Goal: Information Seeking & Learning: Check status

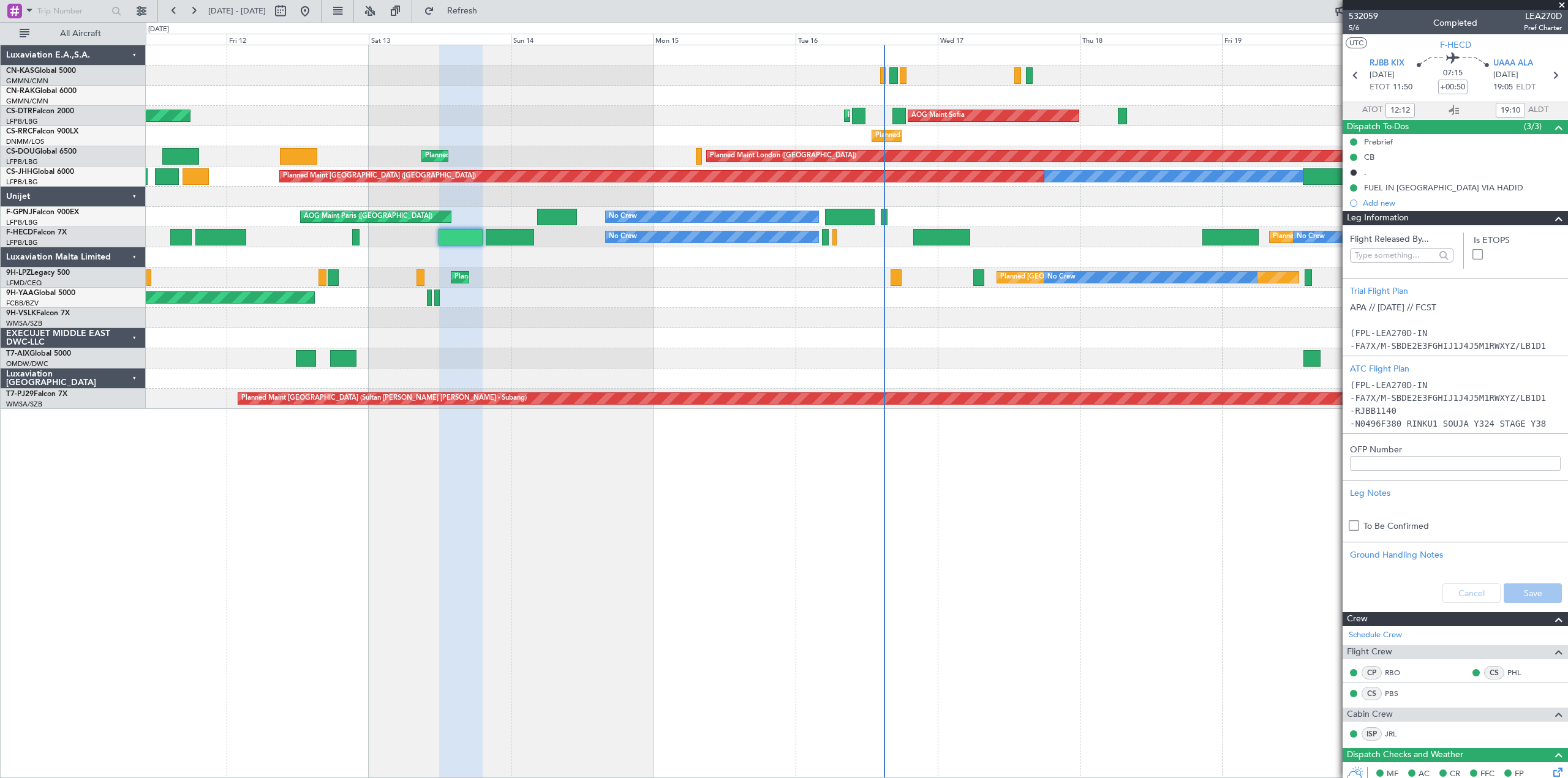
click at [605, 351] on div "AOG Maint Sofia Planned Maint Sofia AOG Maint Sofia Planned Maint Mugla ([GEOGR…" at bounding box center [857, 227] width 1422 height 363
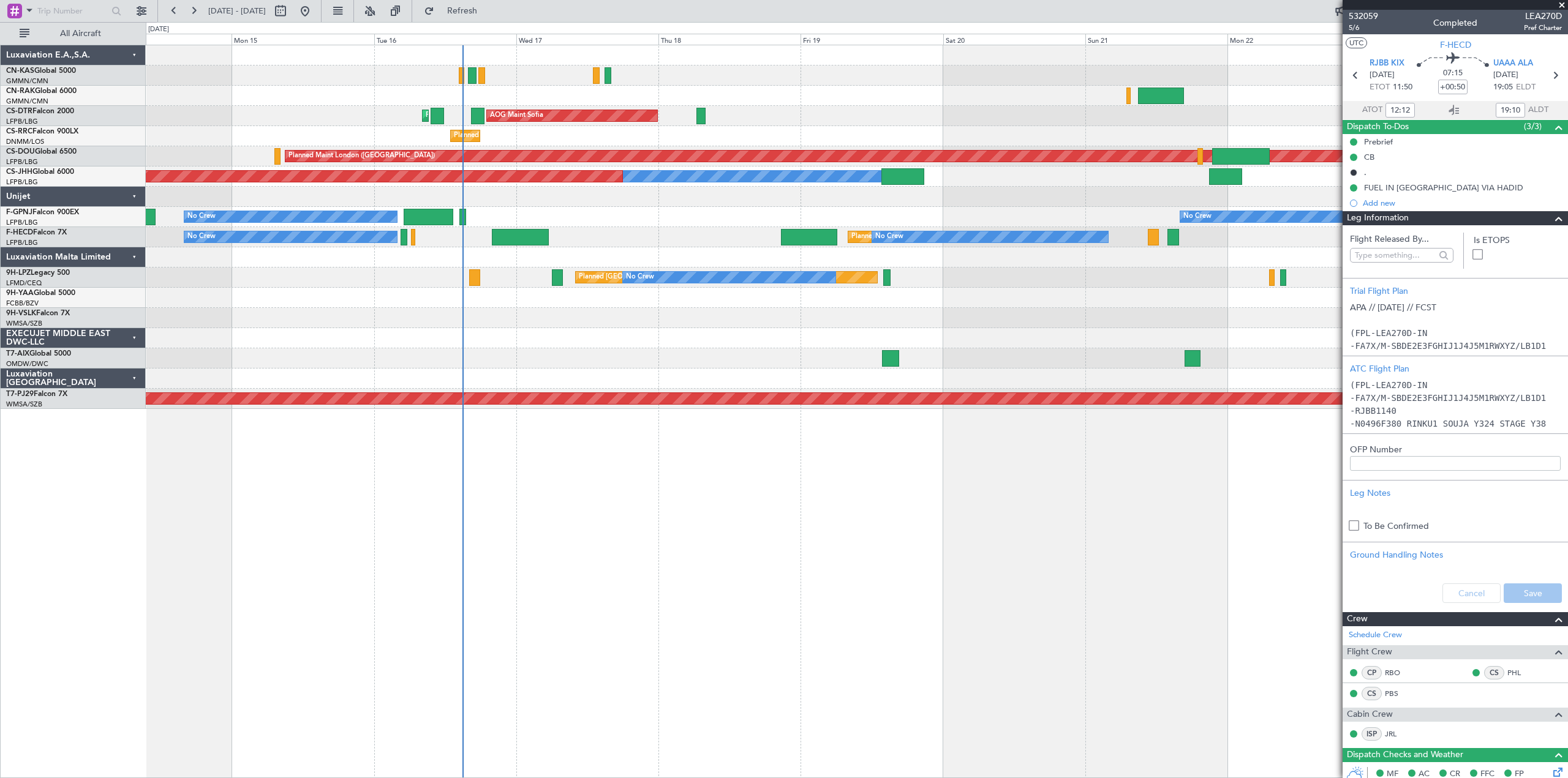
click at [855, 355] on div at bounding box center [857, 358] width 1422 height 20
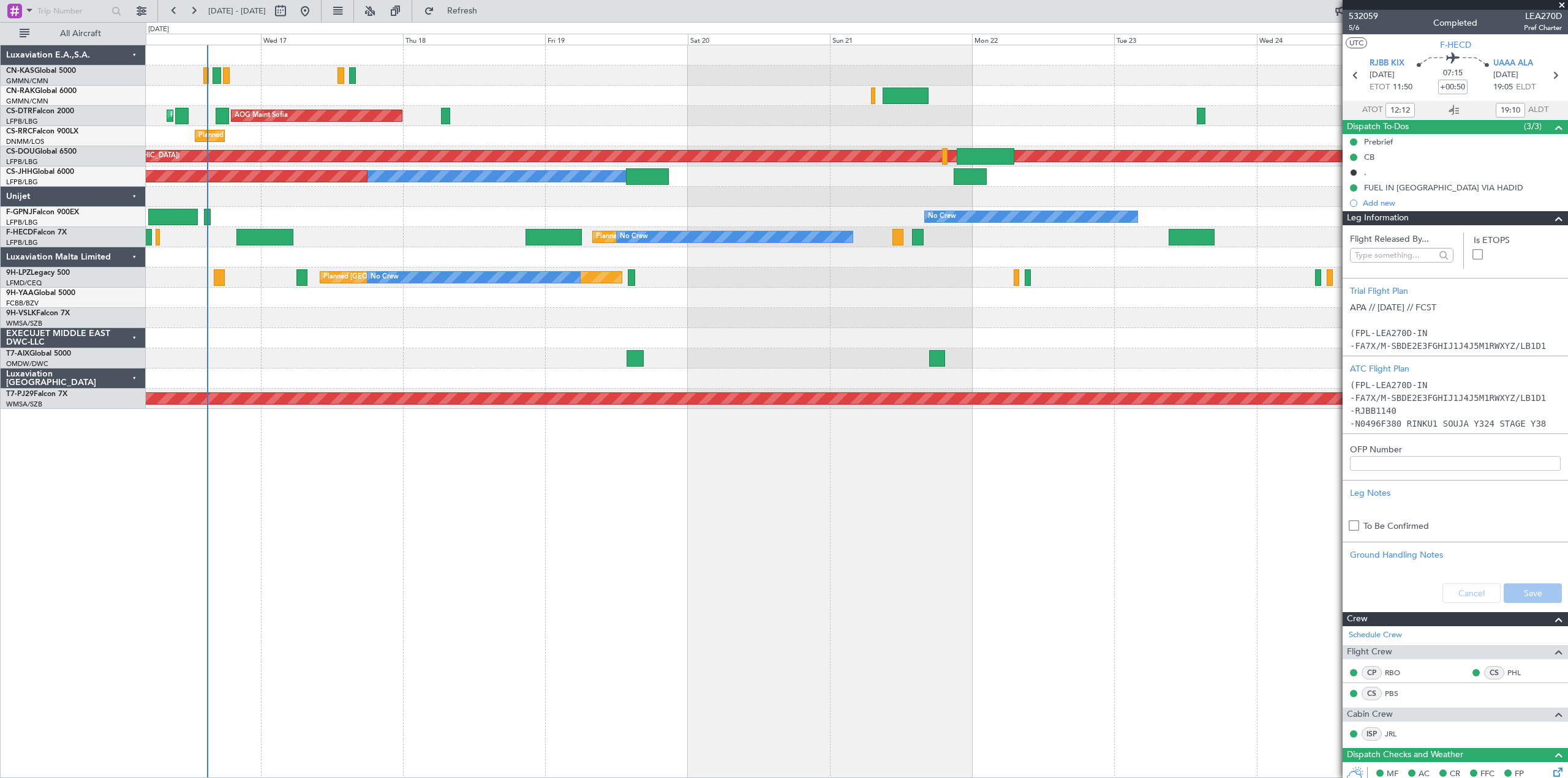
click at [692, 334] on div at bounding box center [857, 338] width 1422 height 20
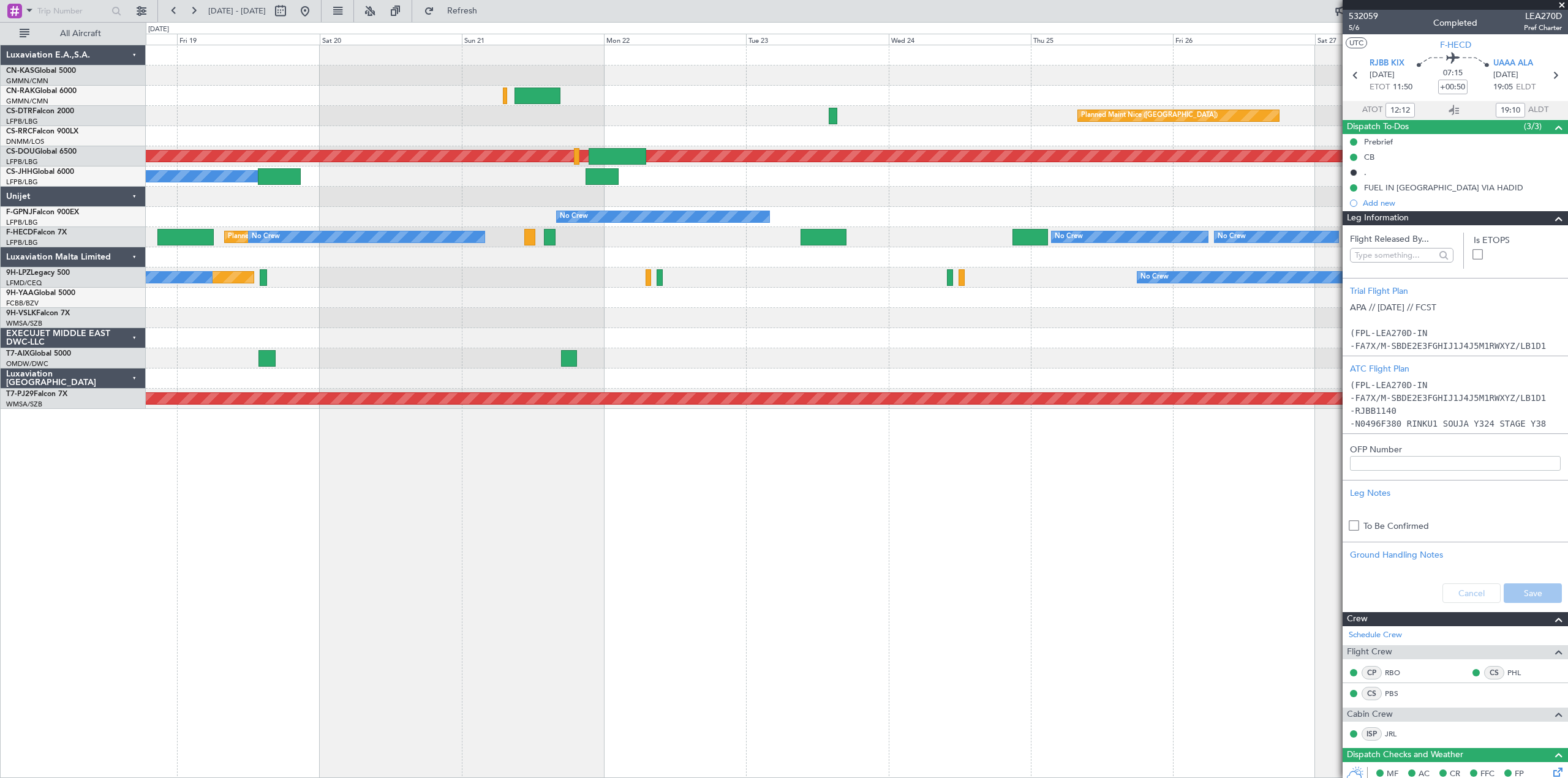
click at [562, 327] on div "Planned Maint Nice ([GEOGRAPHIC_DATA]) Planned Maint Sofia AOG Maint Sofia Plan…" at bounding box center [857, 227] width 1422 height 363
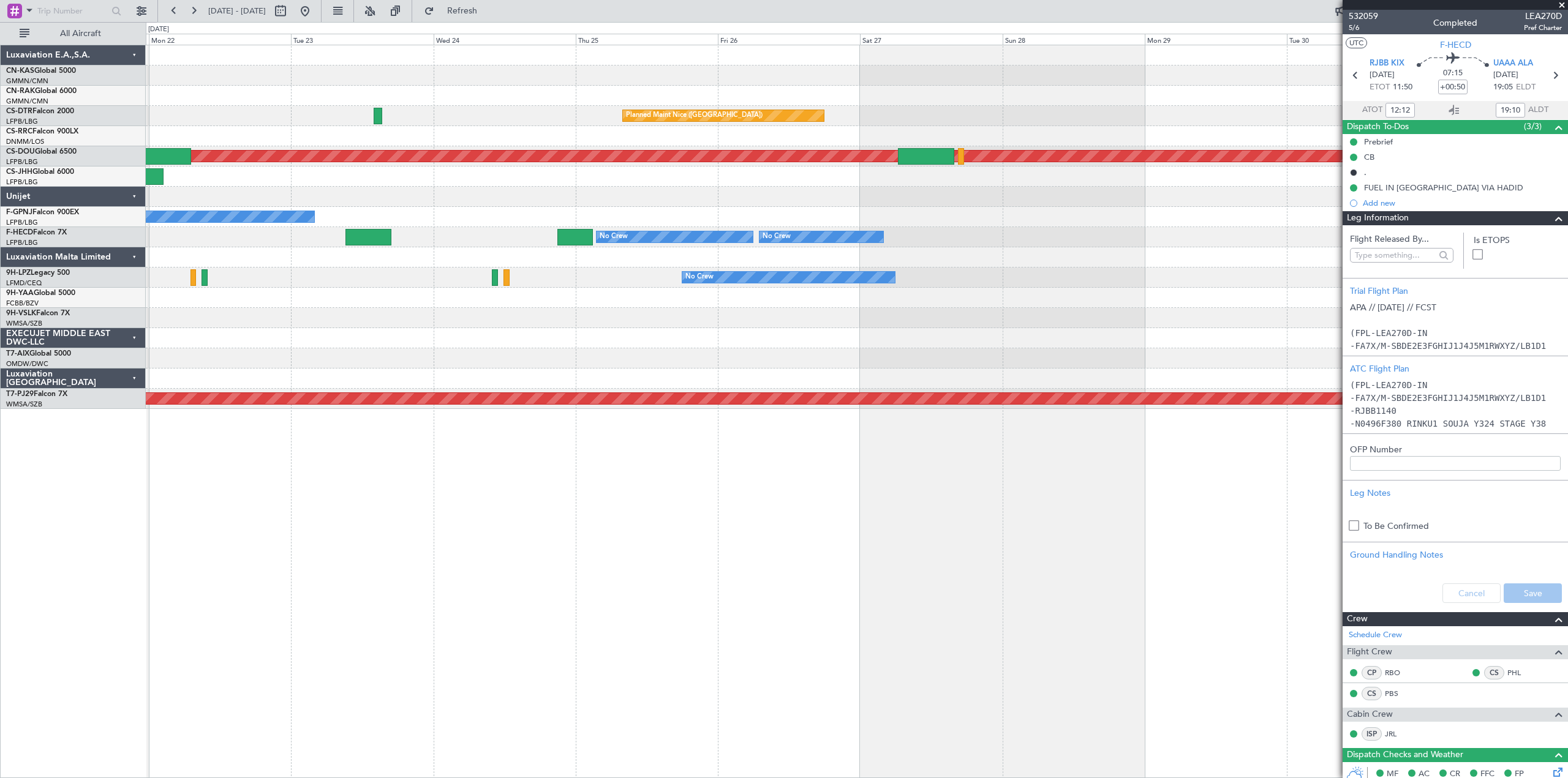
click at [655, 340] on div at bounding box center [857, 338] width 1422 height 20
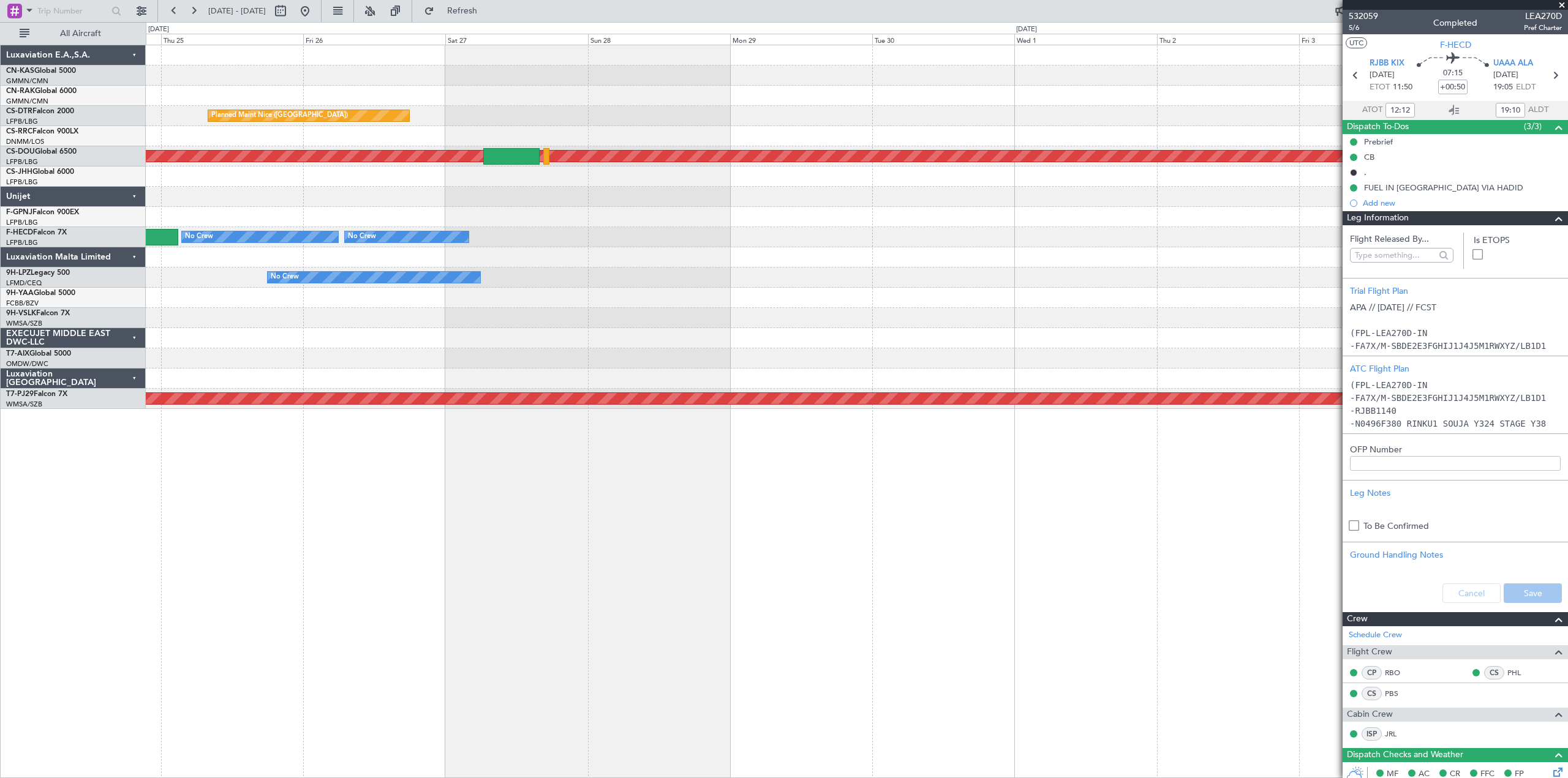
click at [586, 339] on div at bounding box center [857, 338] width 1422 height 20
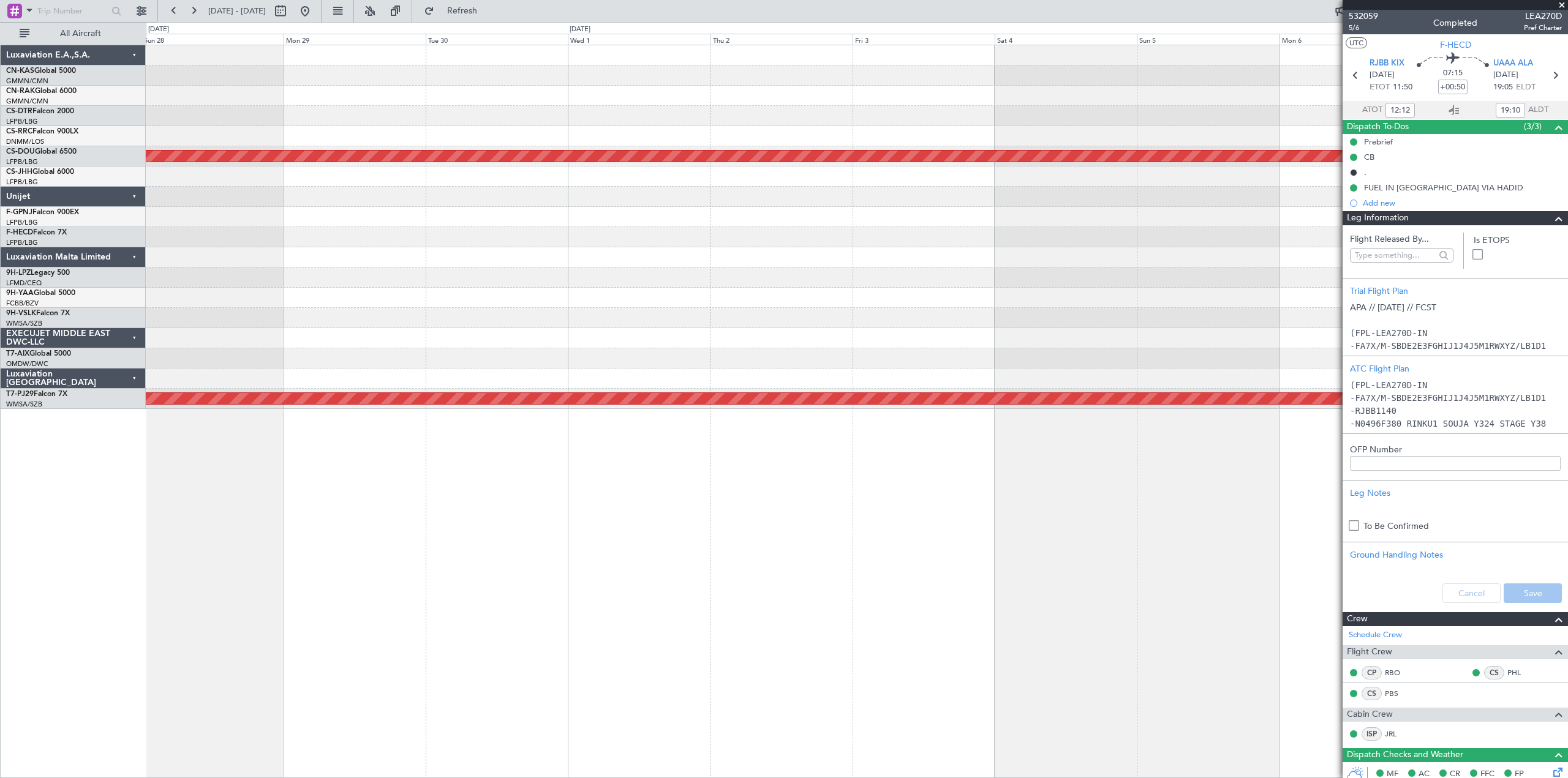
click at [783, 331] on div "Planned Maint Nice ([GEOGRAPHIC_DATA]) Planned Maint [GEOGRAPHIC_DATA] ([GEOGRA…" at bounding box center [857, 227] width 1422 height 363
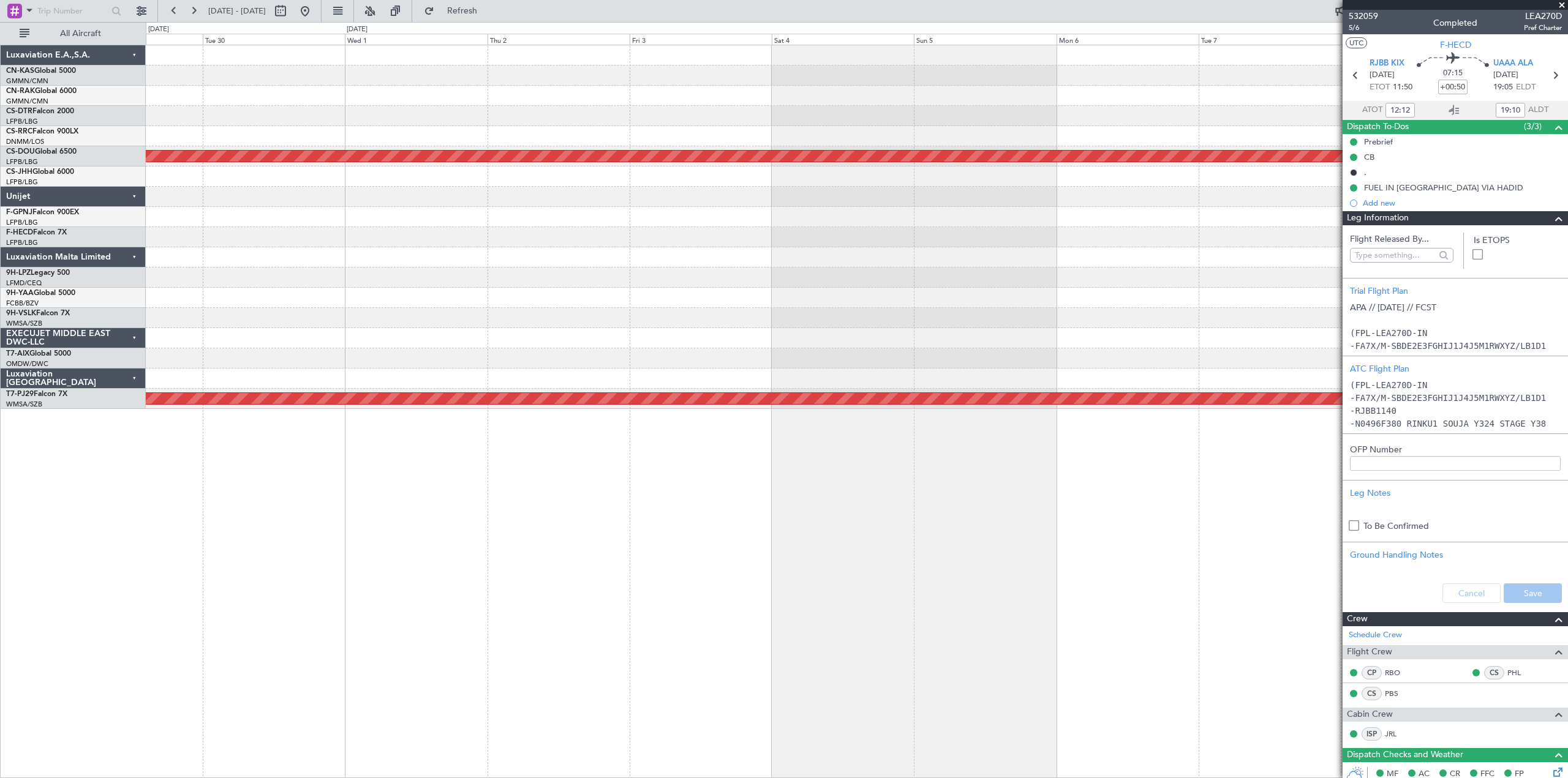
click at [821, 326] on div at bounding box center [857, 318] width 1422 height 20
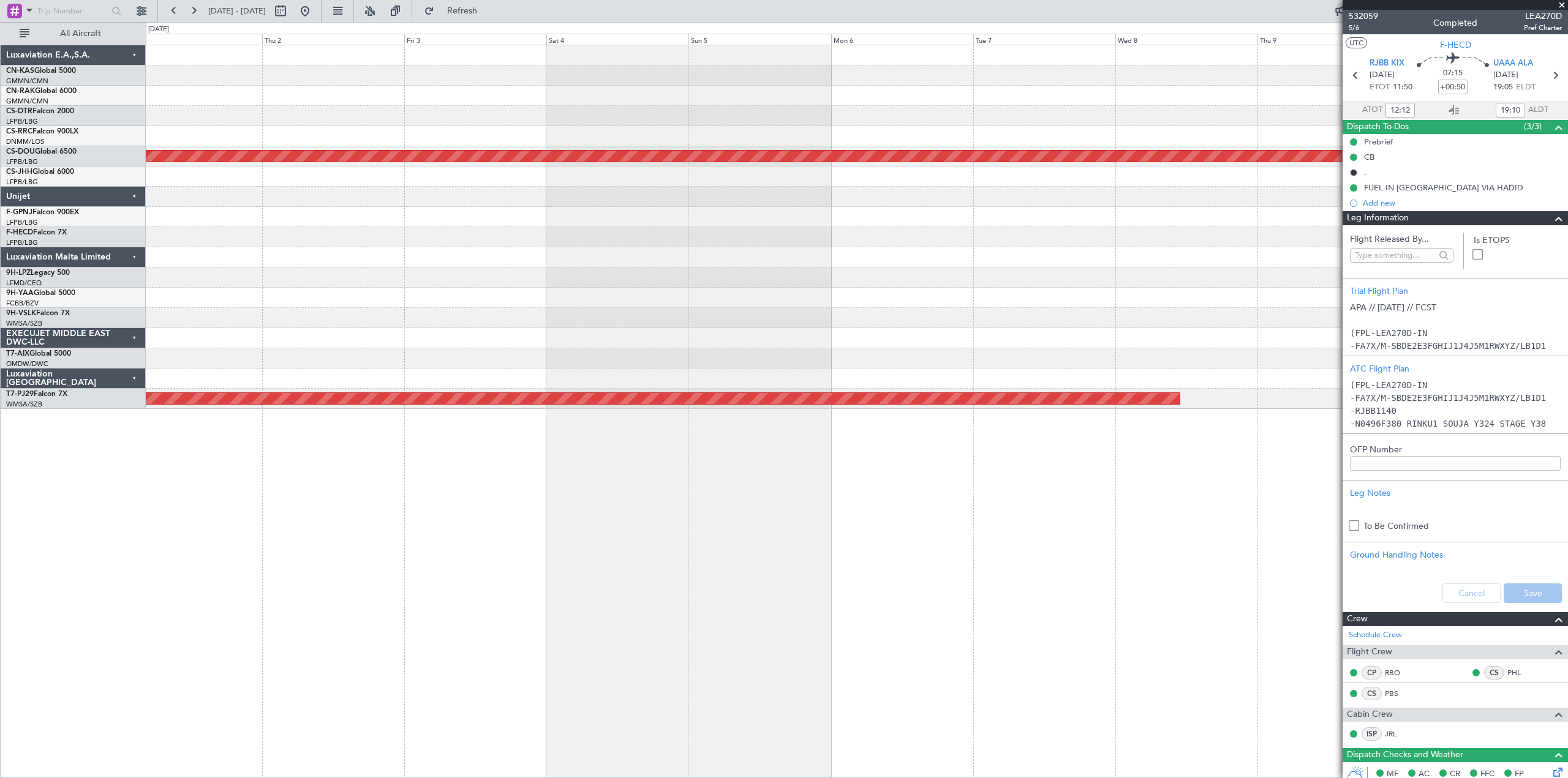
click at [943, 339] on div "Planned Maint London ([GEOGRAPHIC_DATA]) Planned Maint [GEOGRAPHIC_DATA] (Sulta…" at bounding box center [857, 227] width 1422 height 363
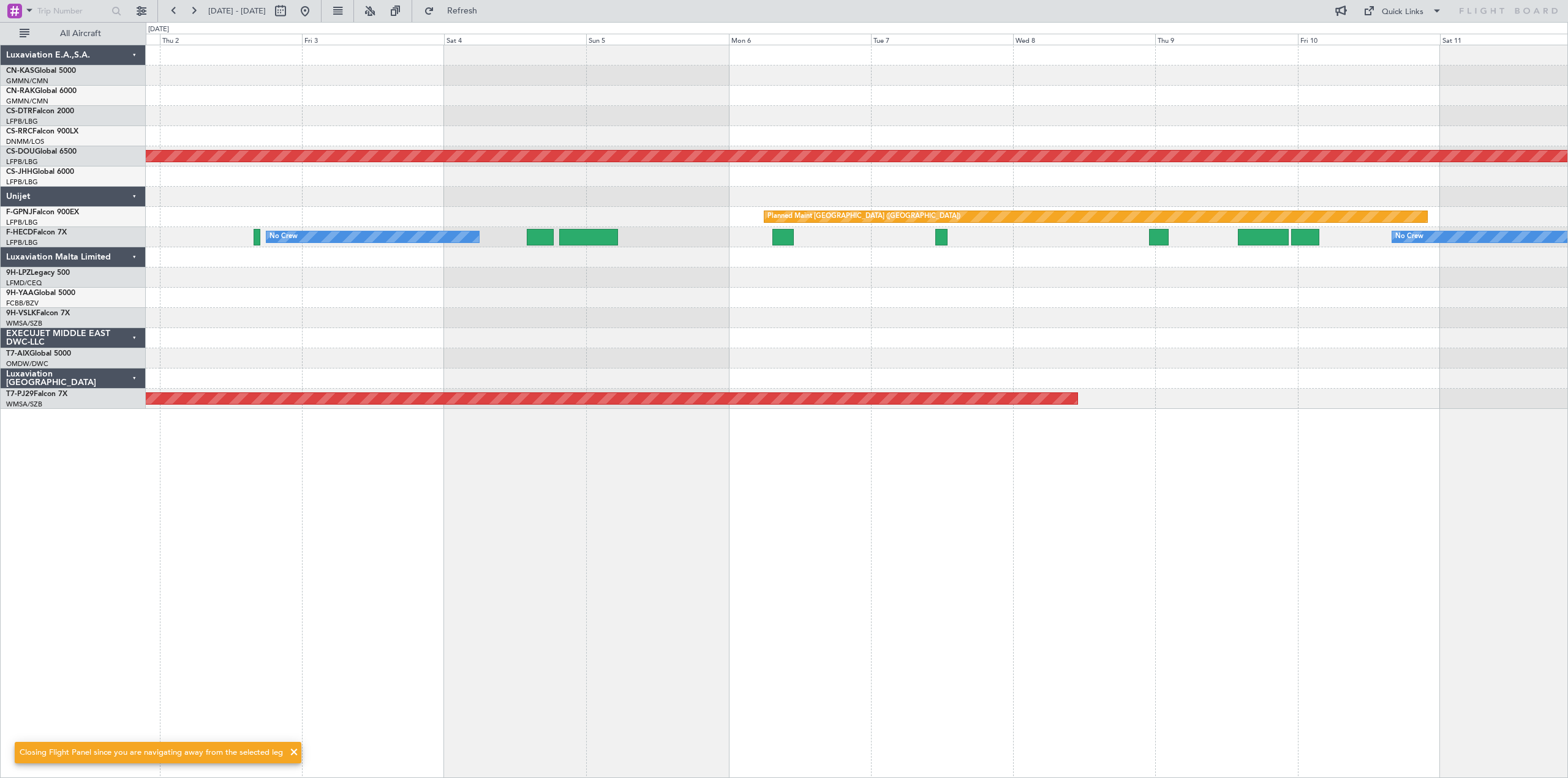
click at [770, 184] on div at bounding box center [857, 176] width 1422 height 20
click at [842, 189] on div at bounding box center [857, 196] width 1422 height 20
click at [698, 187] on div "Planned Maint London ([GEOGRAPHIC_DATA]) Planned Maint [GEOGRAPHIC_DATA] ([GEOG…" at bounding box center [857, 227] width 1422 height 363
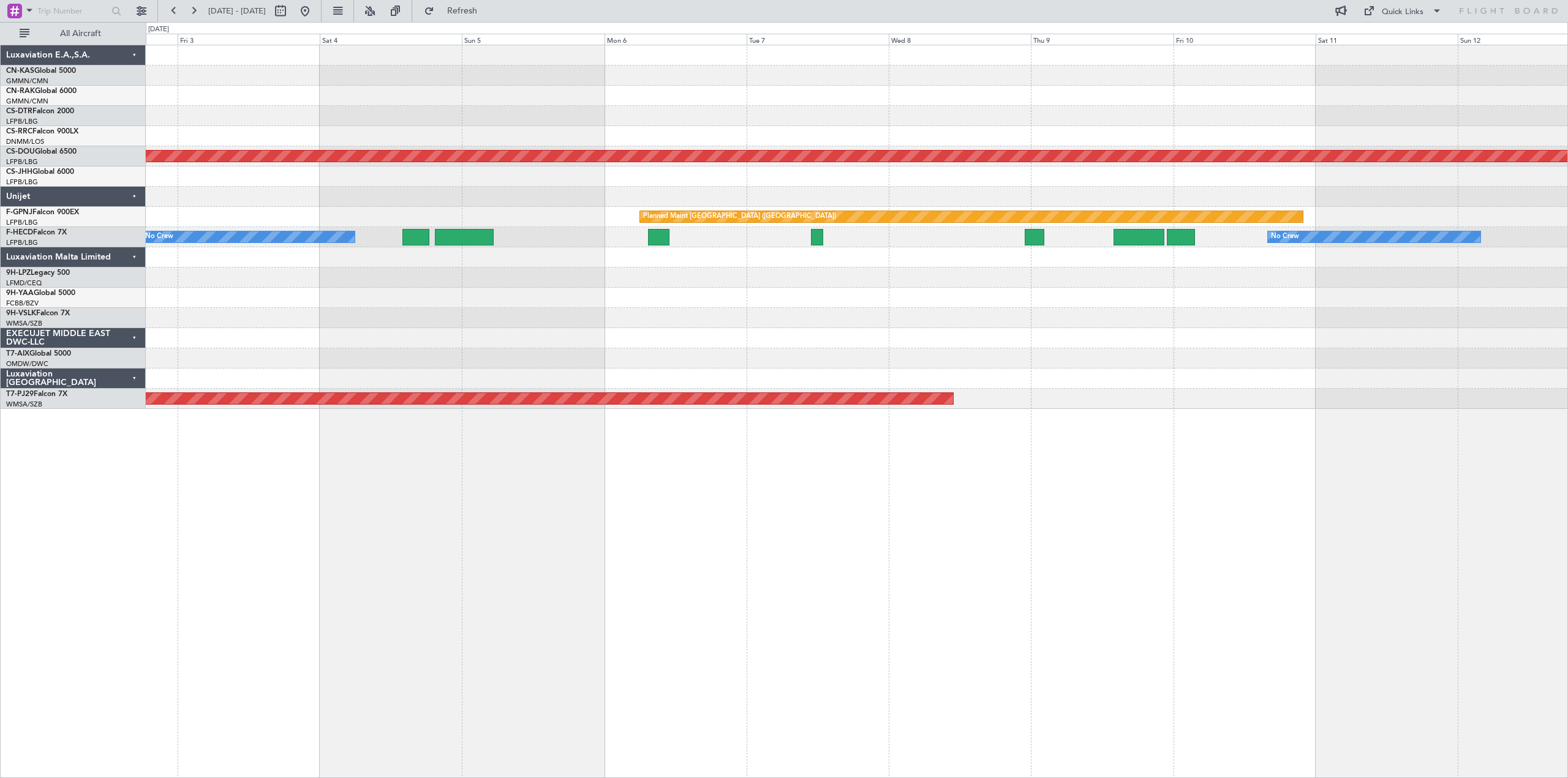
click at [682, 165] on div "Planned Maint London ([GEOGRAPHIC_DATA]) Planned Maint [GEOGRAPHIC_DATA] ([GEOG…" at bounding box center [857, 227] width 1422 height 363
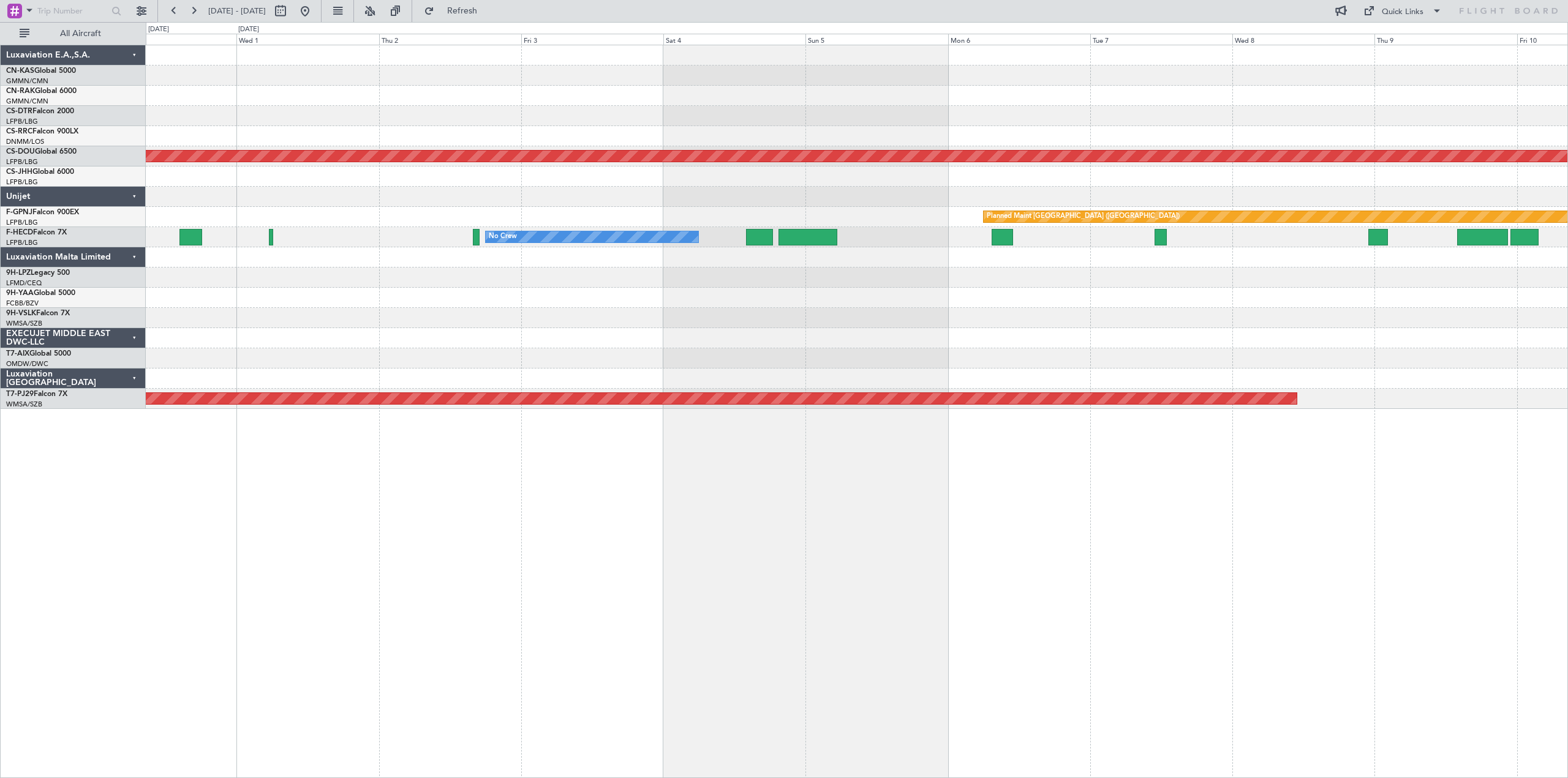
click at [1173, 212] on div "Planned Maint London ([GEOGRAPHIC_DATA]) Planned Maint [GEOGRAPHIC_DATA] ([GEOG…" at bounding box center [857, 227] width 1422 height 363
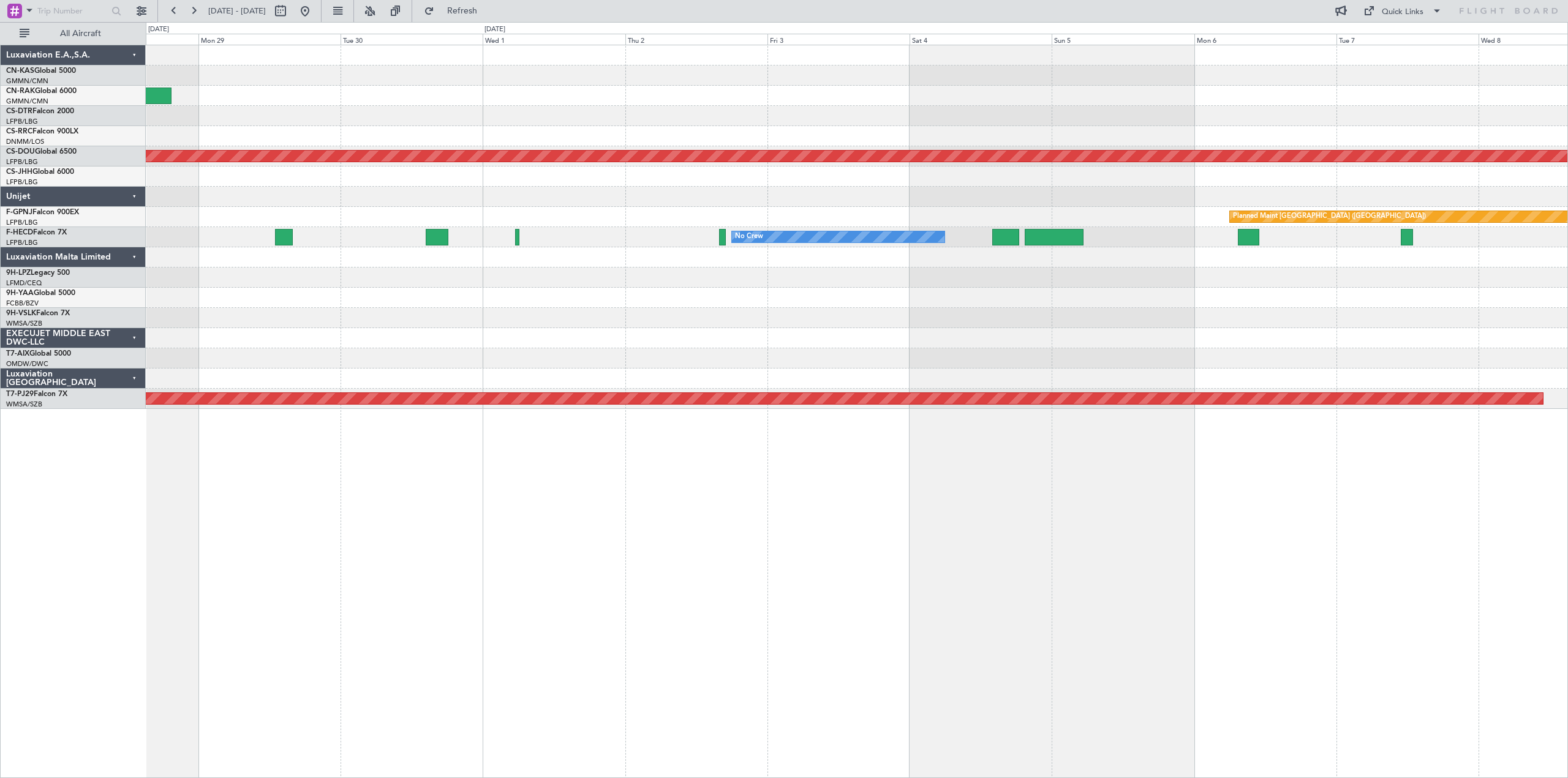
click at [614, 170] on div at bounding box center [857, 176] width 1422 height 20
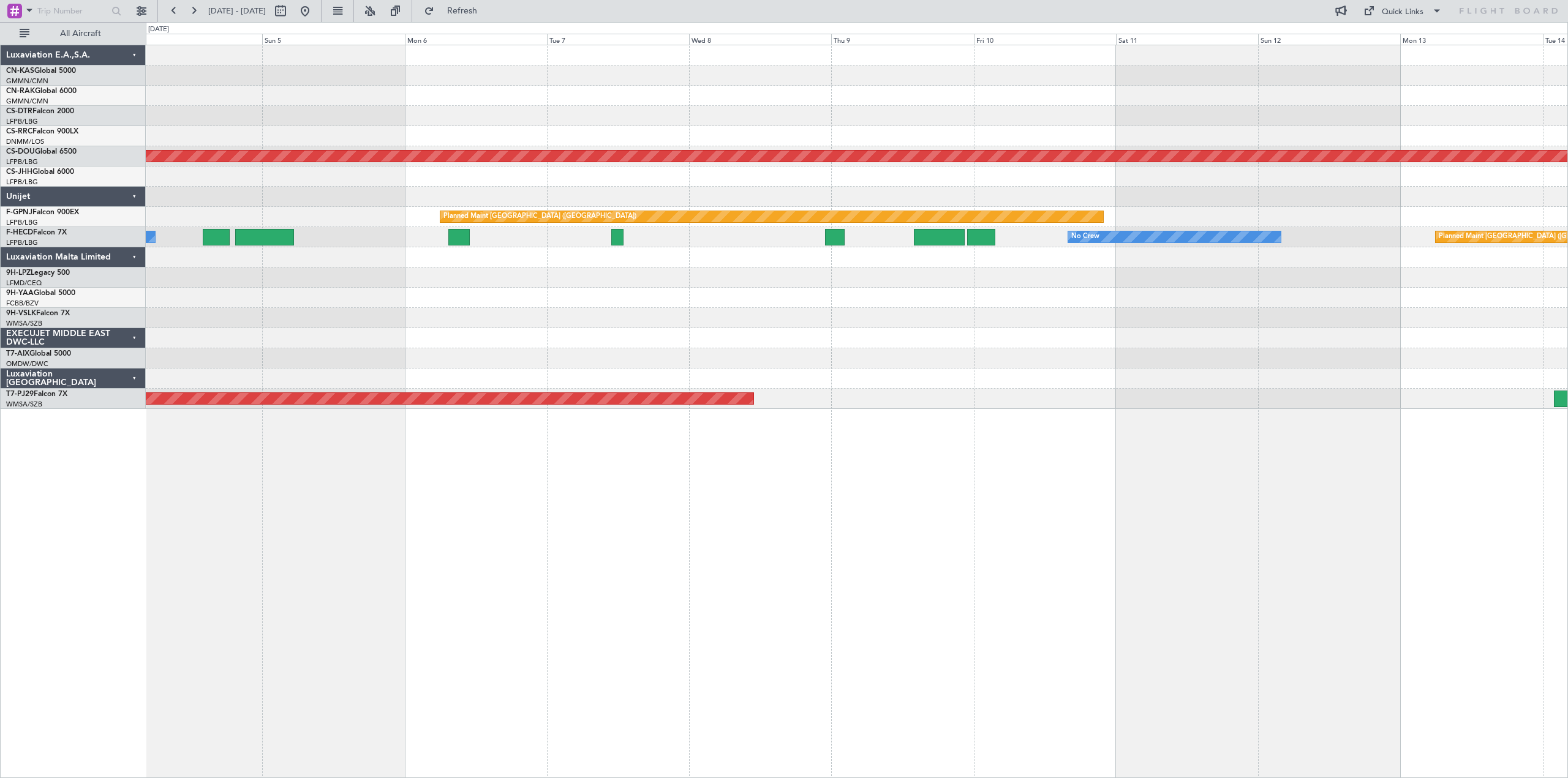
click at [664, 294] on div at bounding box center [857, 297] width 1422 height 20
click at [709, 605] on div "Planned Maint London ([GEOGRAPHIC_DATA]) Planned Maint [GEOGRAPHIC_DATA] ([GEOG…" at bounding box center [857, 411] width 1423 height 734
